Goal: Transaction & Acquisition: Purchase product/service

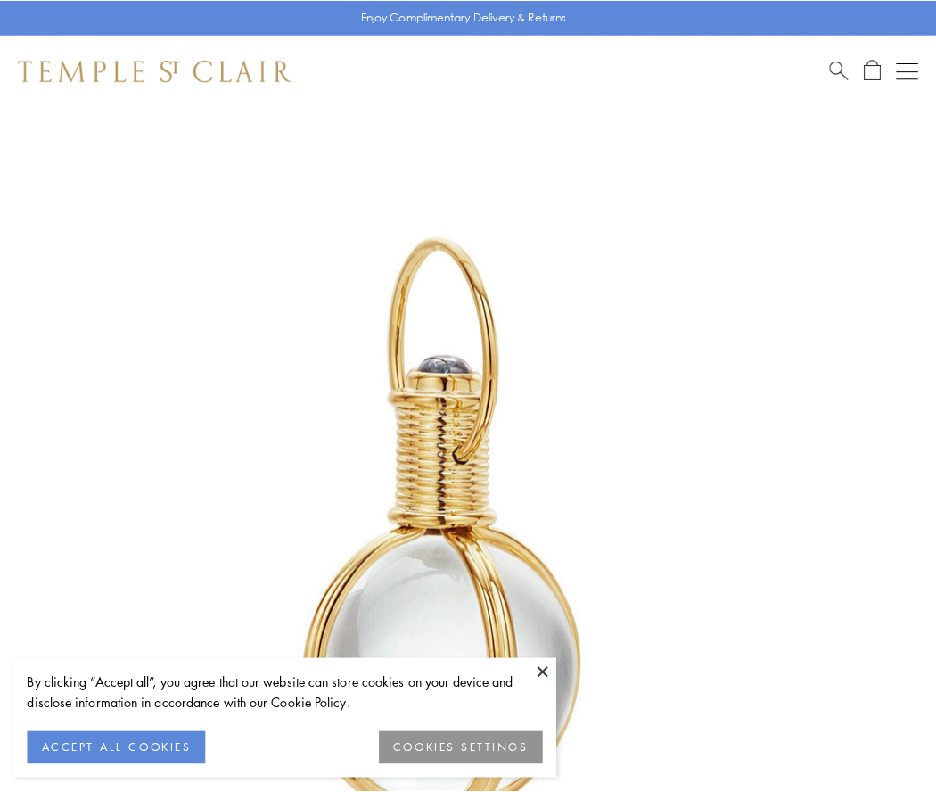
scroll to position [465, 0]
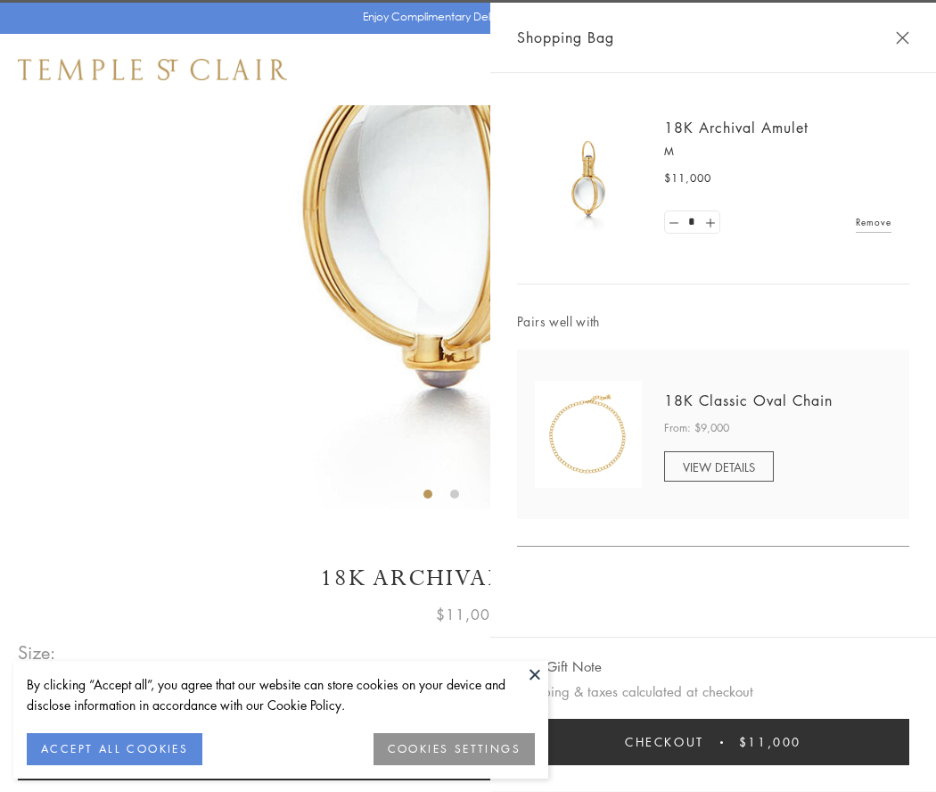
click at [713, 742] on button "Checkout $11,000" at bounding box center [713, 742] width 392 height 46
